Goal: Navigation & Orientation: Find specific page/section

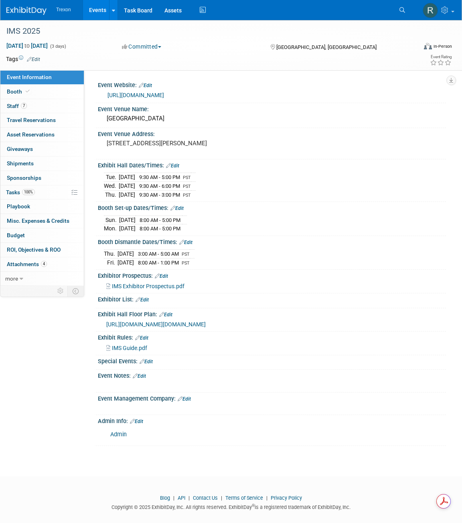
click at [94, 12] on link "Events" at bounding box center [97, 10] width 29 height 20
click at [101, 10] on link "Events" at bounding box center [97, 10] width 29 height 20
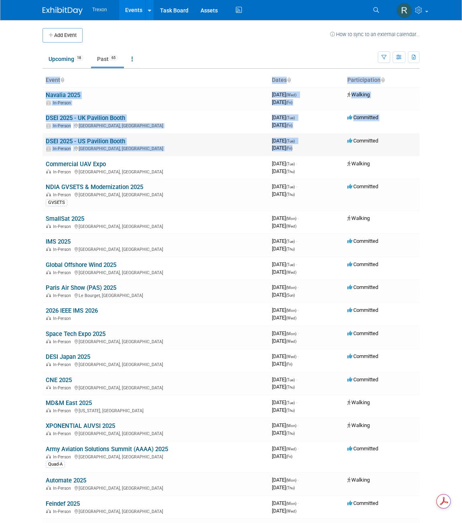
drag, startPoint x: 40, startPoint y: 114, endPoint x: 329, endPoint y: 146, distance: 290.6
drag, startPoint x: 37, startPoint y: 115, endPoint x: 332, endPoint y: 149, distance: 297.3
copy div "Event Dates Participation Navalia 2025 In-Person 3967056000 September 17, 2025 …"
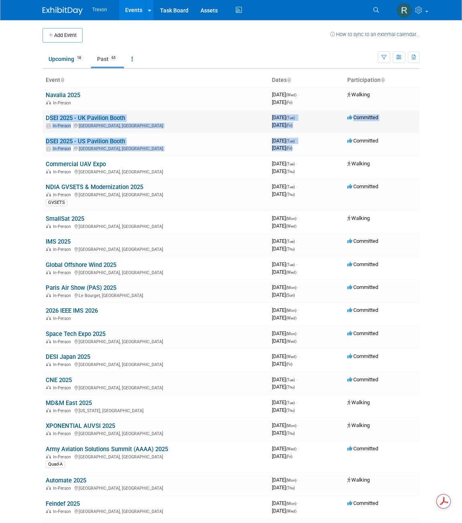
drag, startPoint x: 334, startPoint y: 148, endPoint x: 47, endPoint y: 118, distance: 289.0
copy tbody "DSEI 2025 - UK Pavilion Booth In-Person England, United Kingdom 3966364800 Sept…"
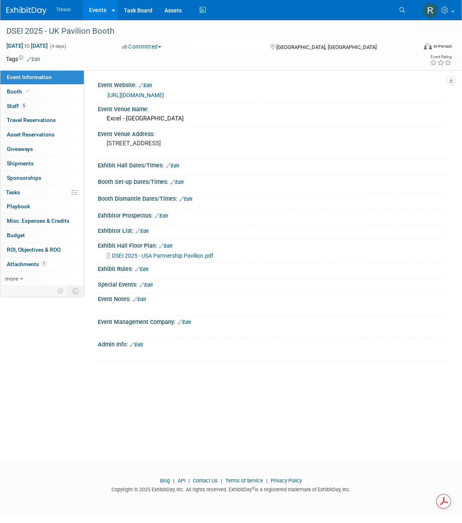
click at [95, 11] on link "Events" at bounding box center [97, 10] width 29 height 20
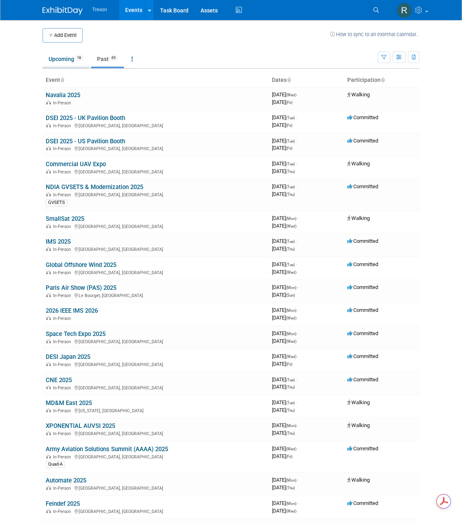
click at [65, 59] on link "Upcoming 18" at bounding box center [66, 58] width 47 height 15
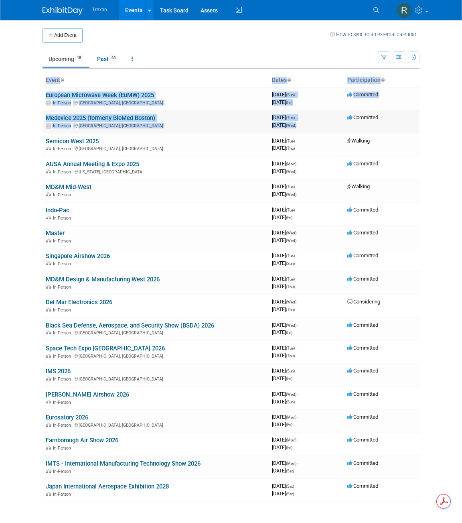
drag, startPoint x: 43, startPoint y: 91, endPoint x: 325, endPoint y: 128, distance: 284.8
click at [325, 128] on div "Add Event How to sync to an external calendar... New Event Duplicate Event Warn…" at bounding box center [231, 273] width 389 height 506
copy div "Event Dates Participation European Microwave Week (EuMW) 2025 In-Person Utrecht…"
